Goal: Task Accomplishment & Management: Manage account settings

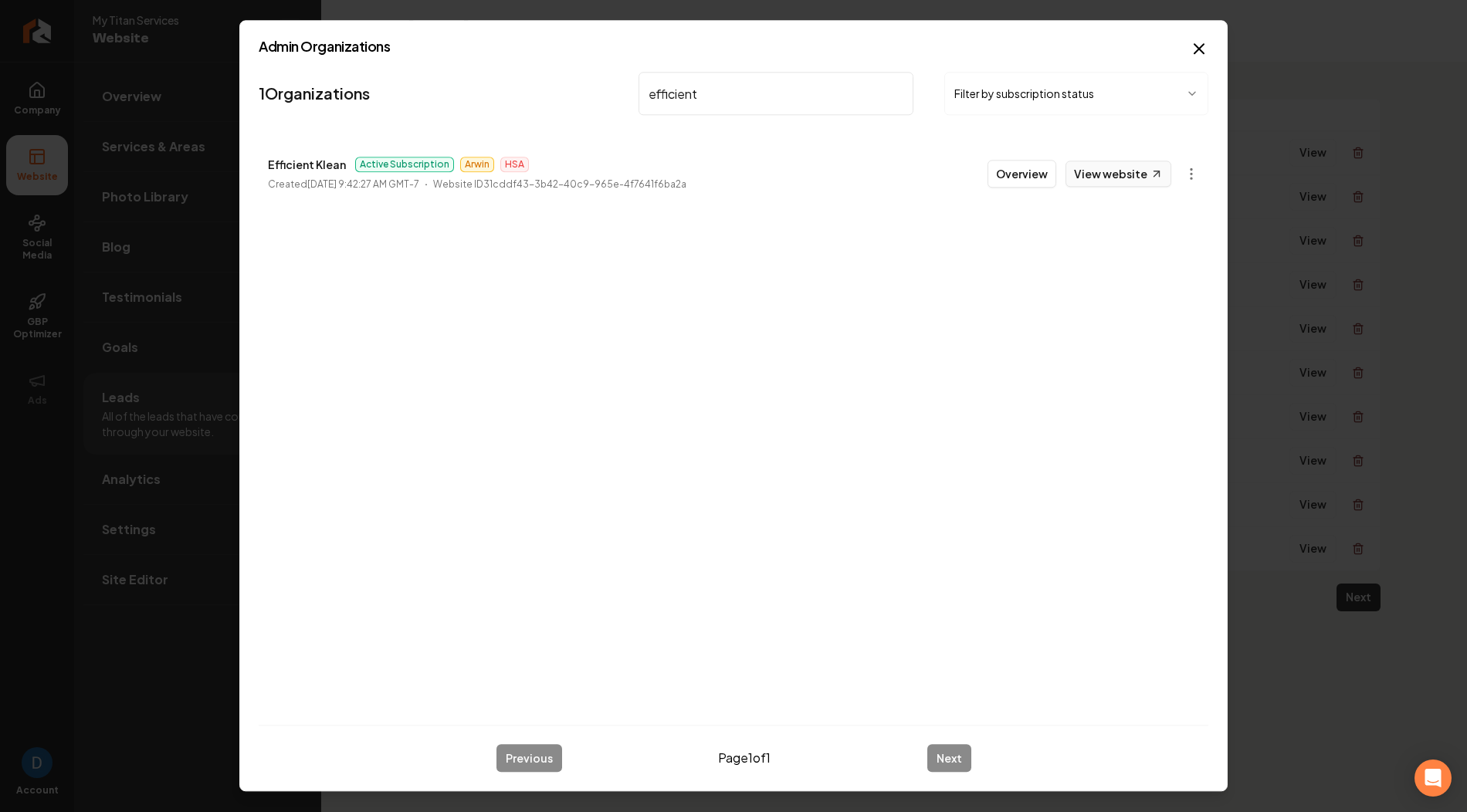
type input "efficient"
click at [1120, 175] on link "View website" at bounding box center [1119, 174] width 106 height 27
click at [1046, 170] on button "Overview" at bounding box center [1022, 173] width 69 height 28
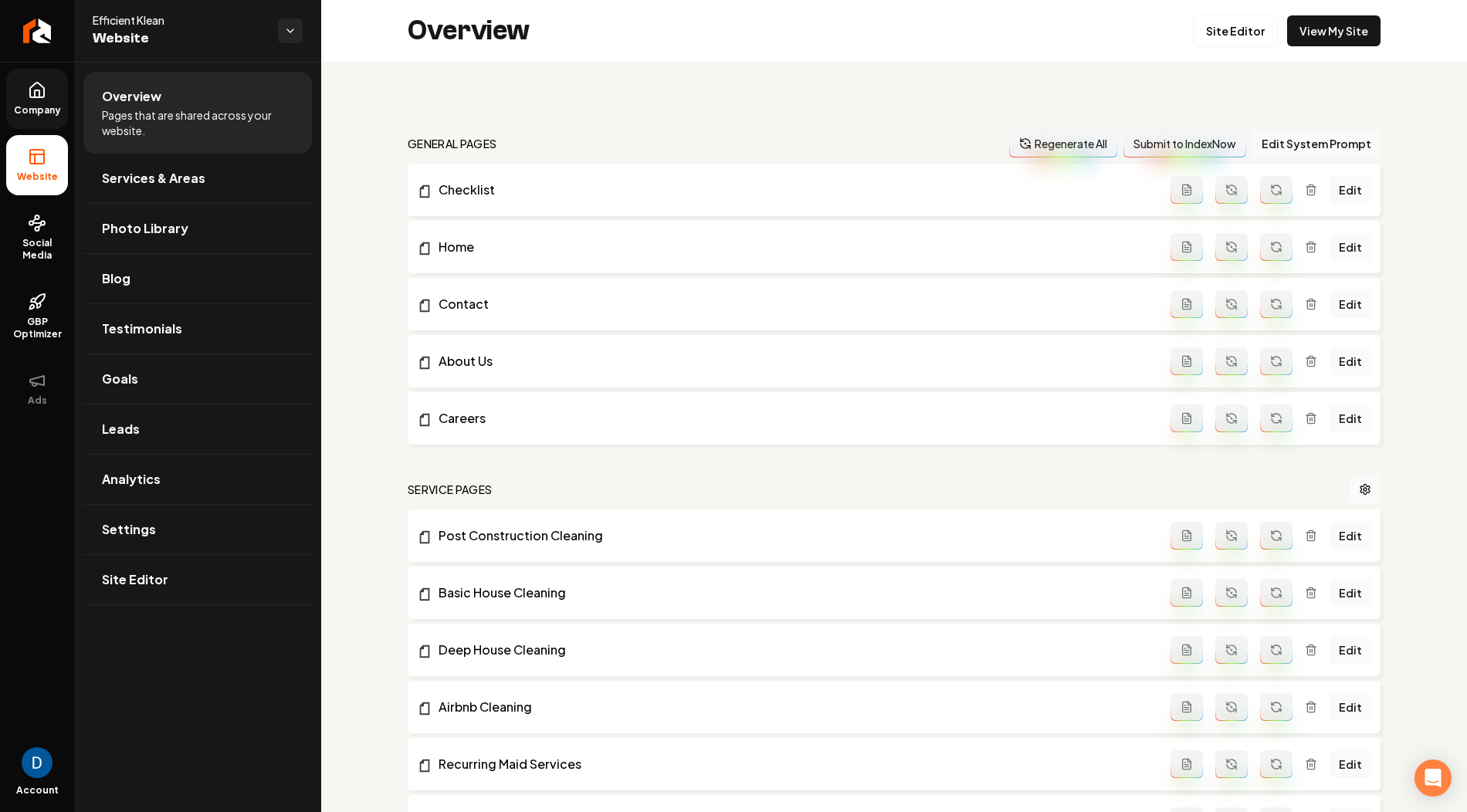
click at [42, 96] on icon at bounding box center [37, 90] width 14 height 14
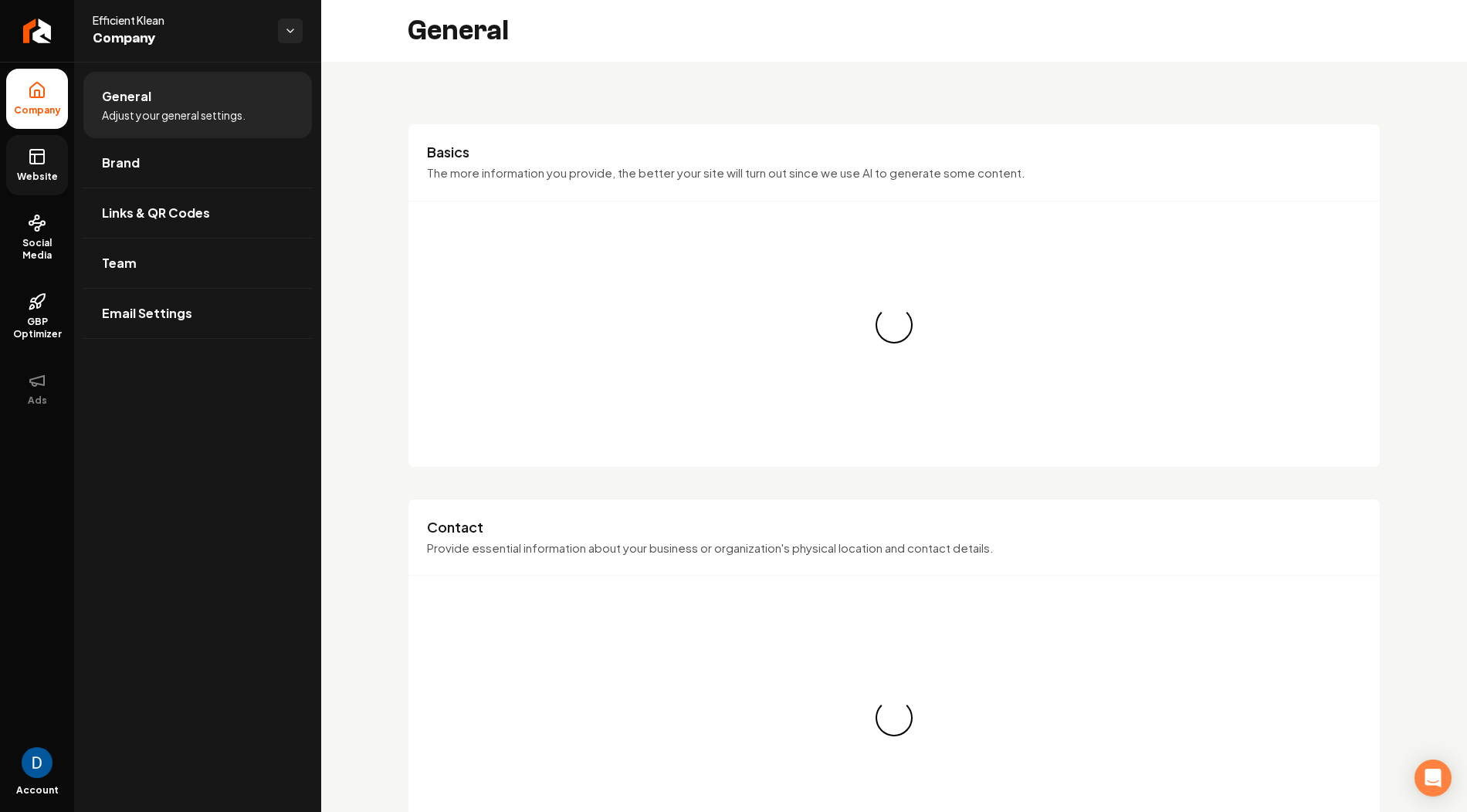
click at [22, 150] on link "Website" at bounding box center [36, 165] width 62 height 60
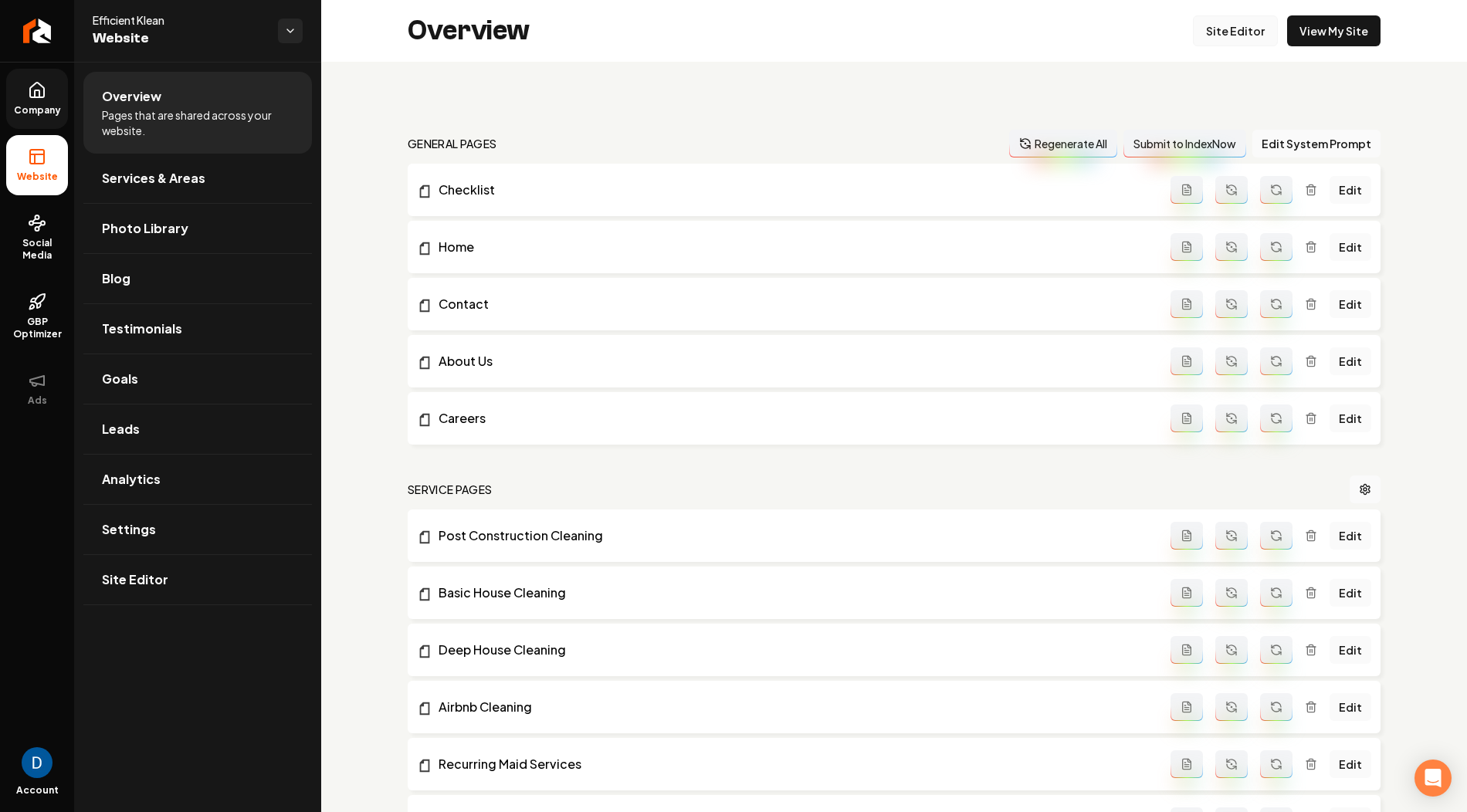
click at [1226, 33] on link "Site Editor" at bounding box center [1235, 31] width 85 height 31
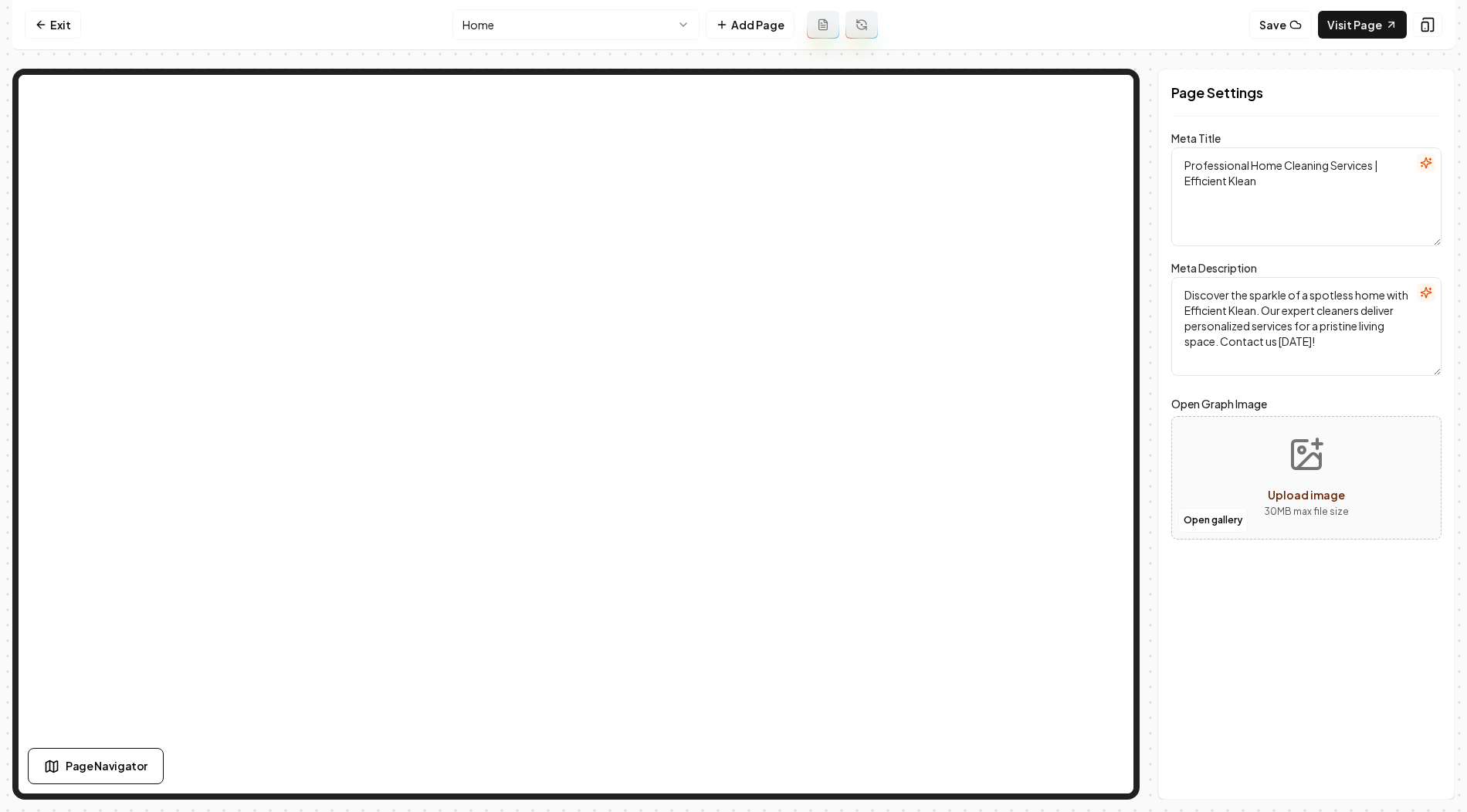
click at [551, 36] on html "Computer Required This feature is only available on a computer. Please switch t…" at bounding box center [733, 406] width 1467 height 812
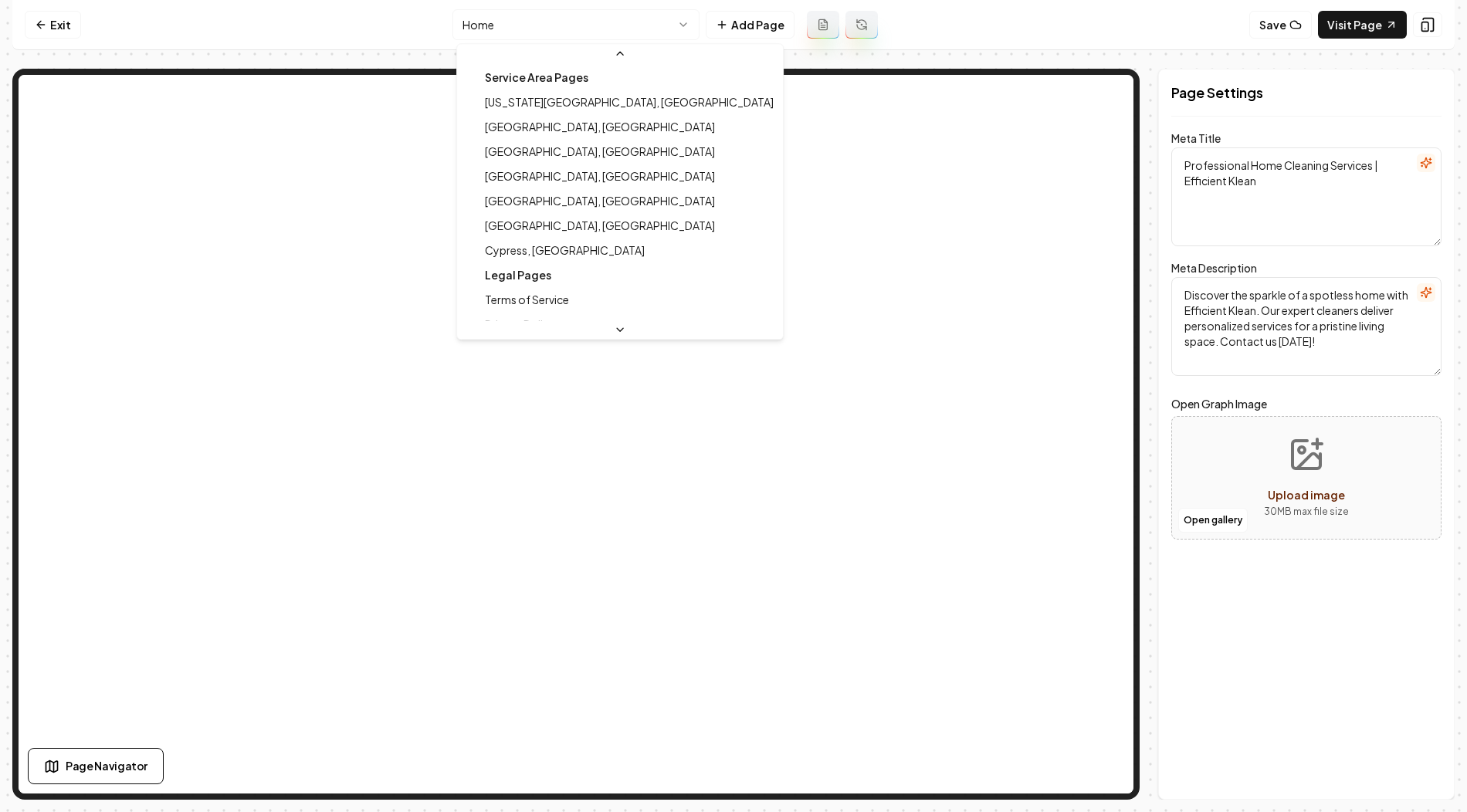
scroll to position [322, 0]
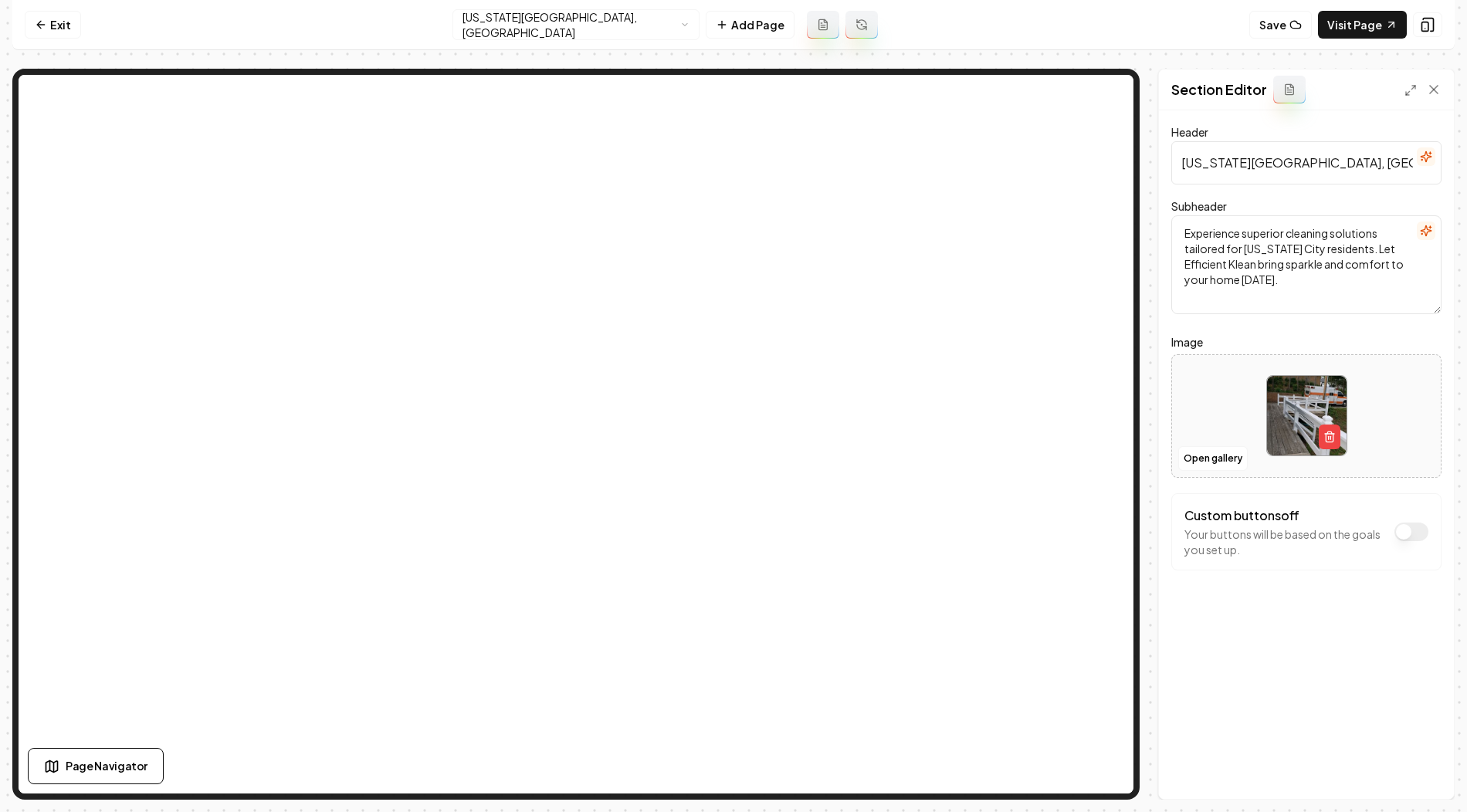
drag, startPoint x: 1184, startPoint y: 161, endPoint x: 1270, endPoint y: 159, distance: 86.0
click at [1270, 159] on input "[US_STATE][GEOGRAPHIC_DATA], [GEOGRAPHIC_DATA] Cleaning / Maid Service" at bounding box center [1306, 162] width 270 height 43
click at [1219, 765] on button "Discard Changes" at bounding box center [1226, 772] width 112 height 28
click at [1417, 766] on button "Save" at bounding box center [1419, 772] width 46 height 28
click at [1368, 22] on link "Visit Page" at bounding box center [1362, 24] width 89 height 28
